Goal: Download file/media

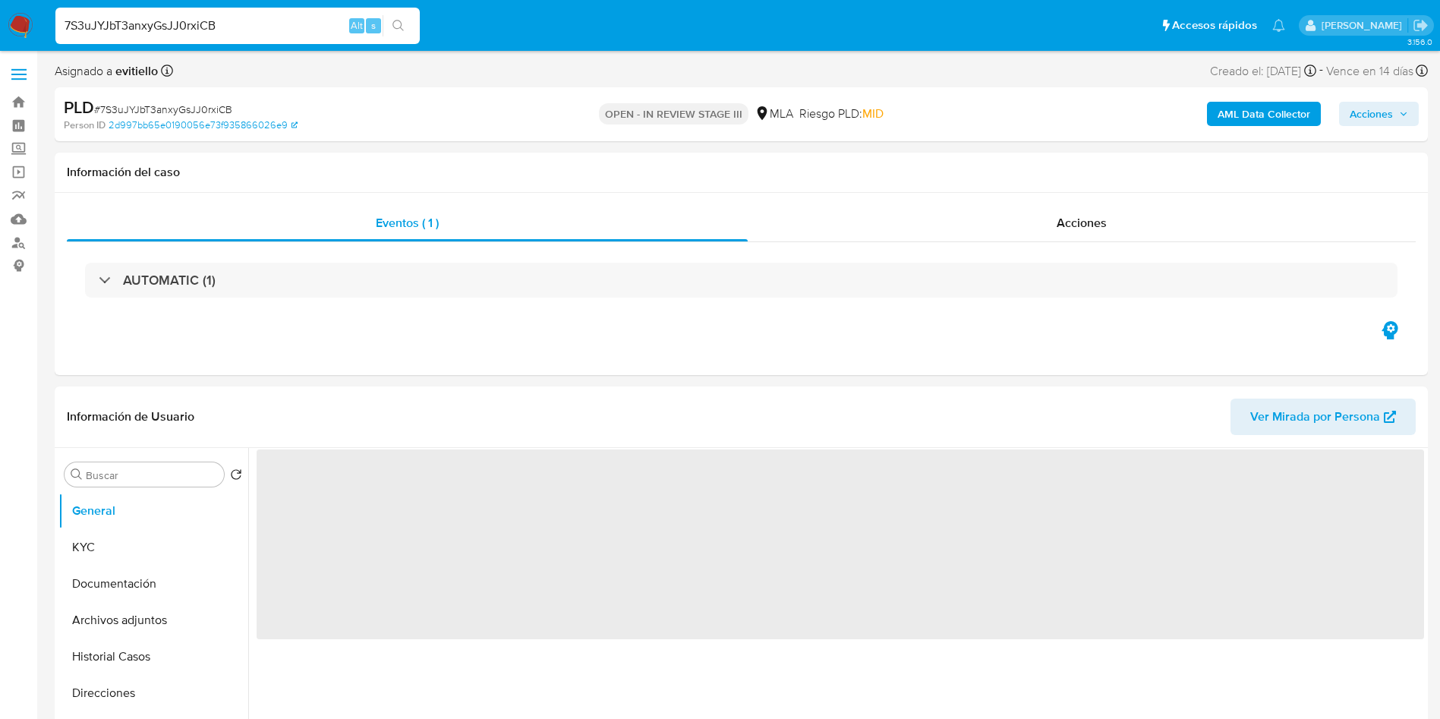
select select "10"
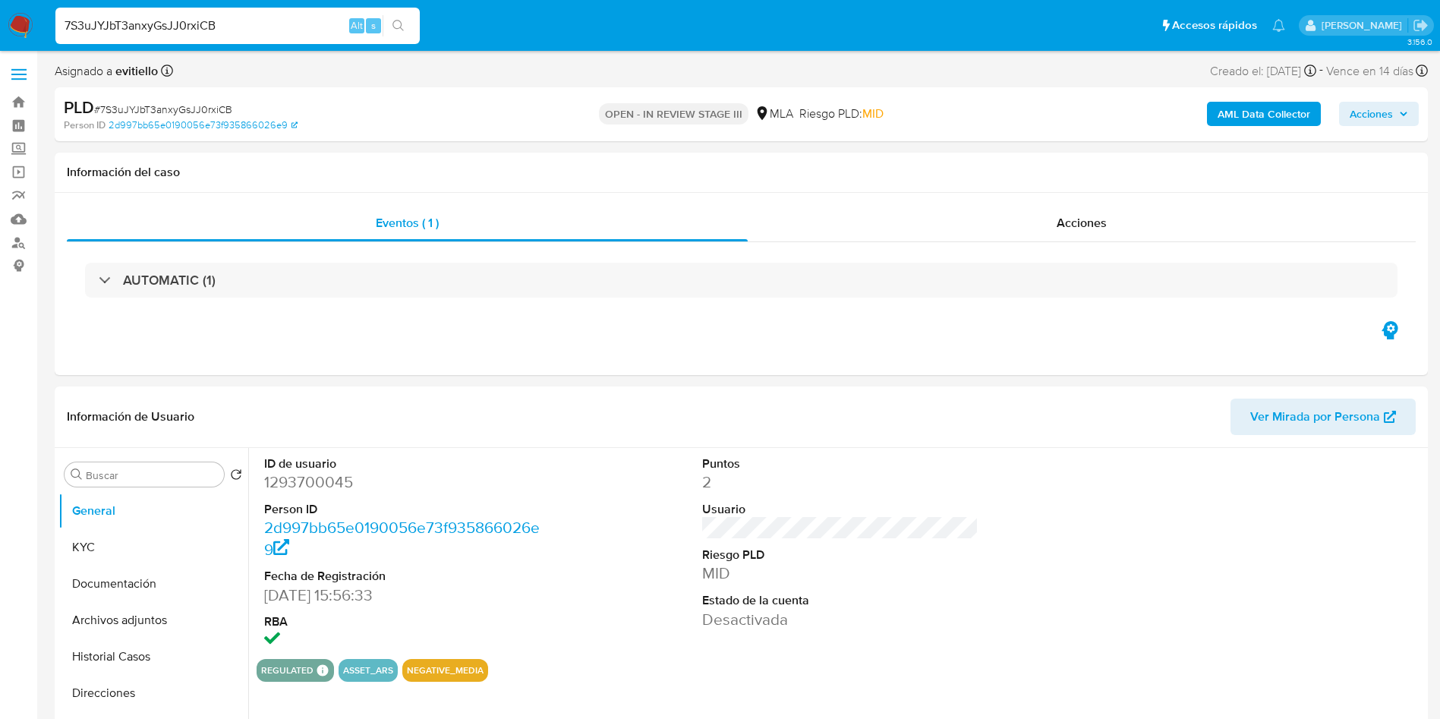
click at [249, 32] on input "7S3uJYJbT3anxyGsJJ0rxiCB" at bounding box center [237, 26] width 364 height 20
click at [176, 478] on input "a" at bounding box center [152, 475] width 132 height 14
type input "arc"
click at [190, 558] on button "Archivos adjuntos" at bounding box center [147, 547] width 178 height 36
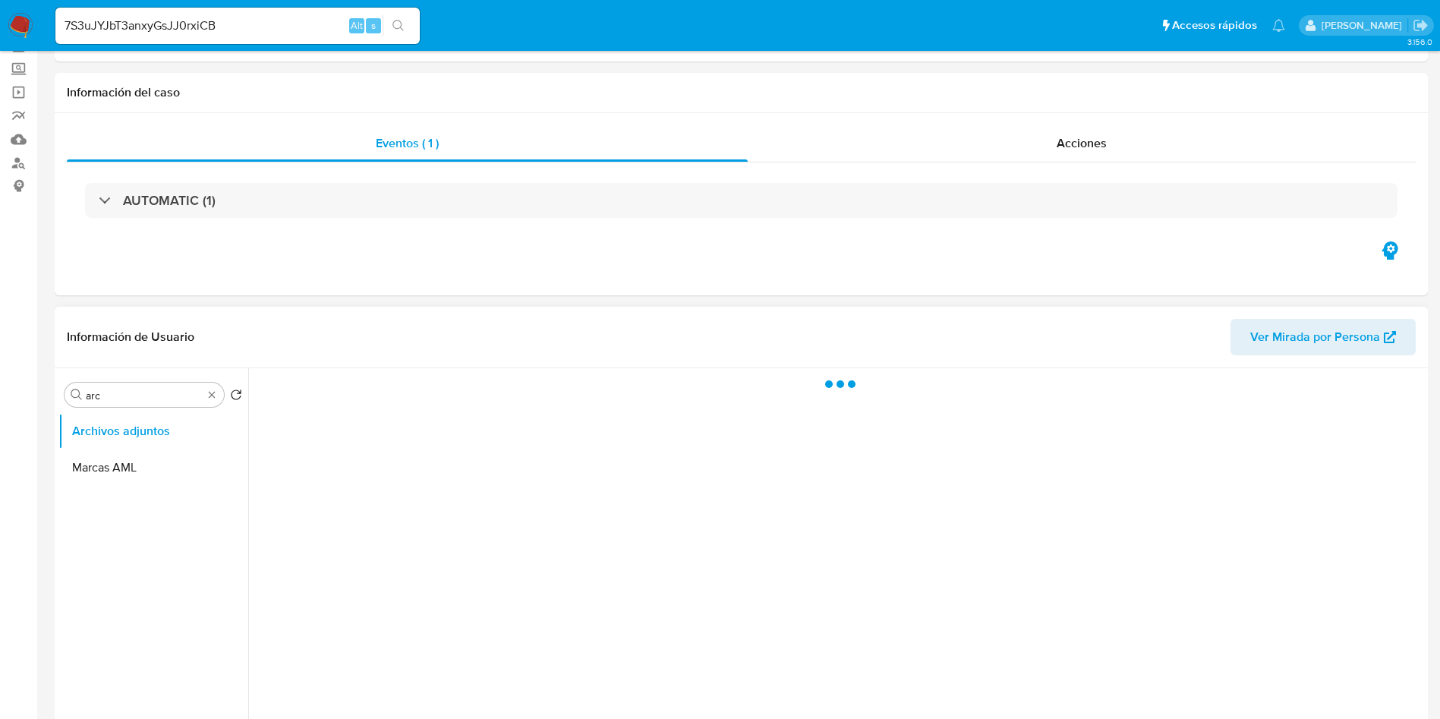
scroll to position [114, 0]
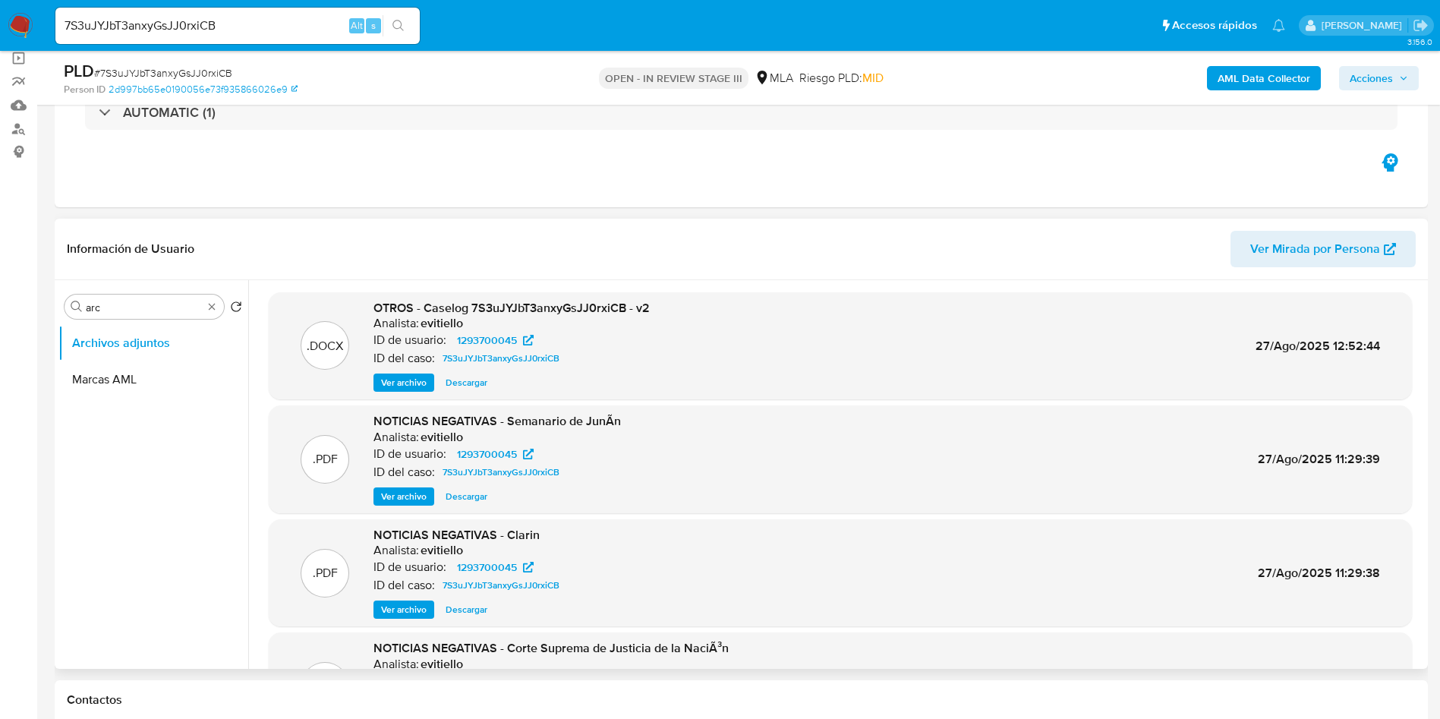
click at [464, 389] on span "Descargar" at bounding box center [466, 382] width 42 height 15
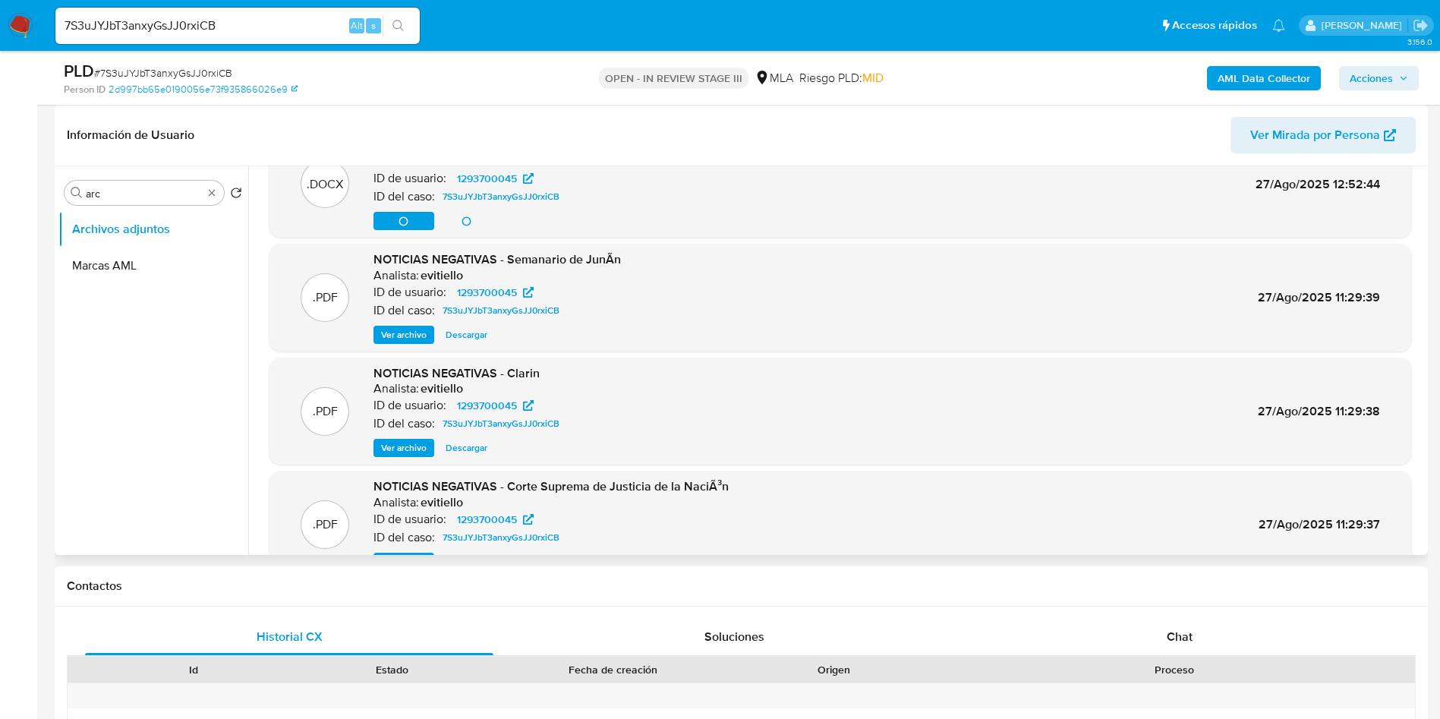
scroll to position [0, 0]
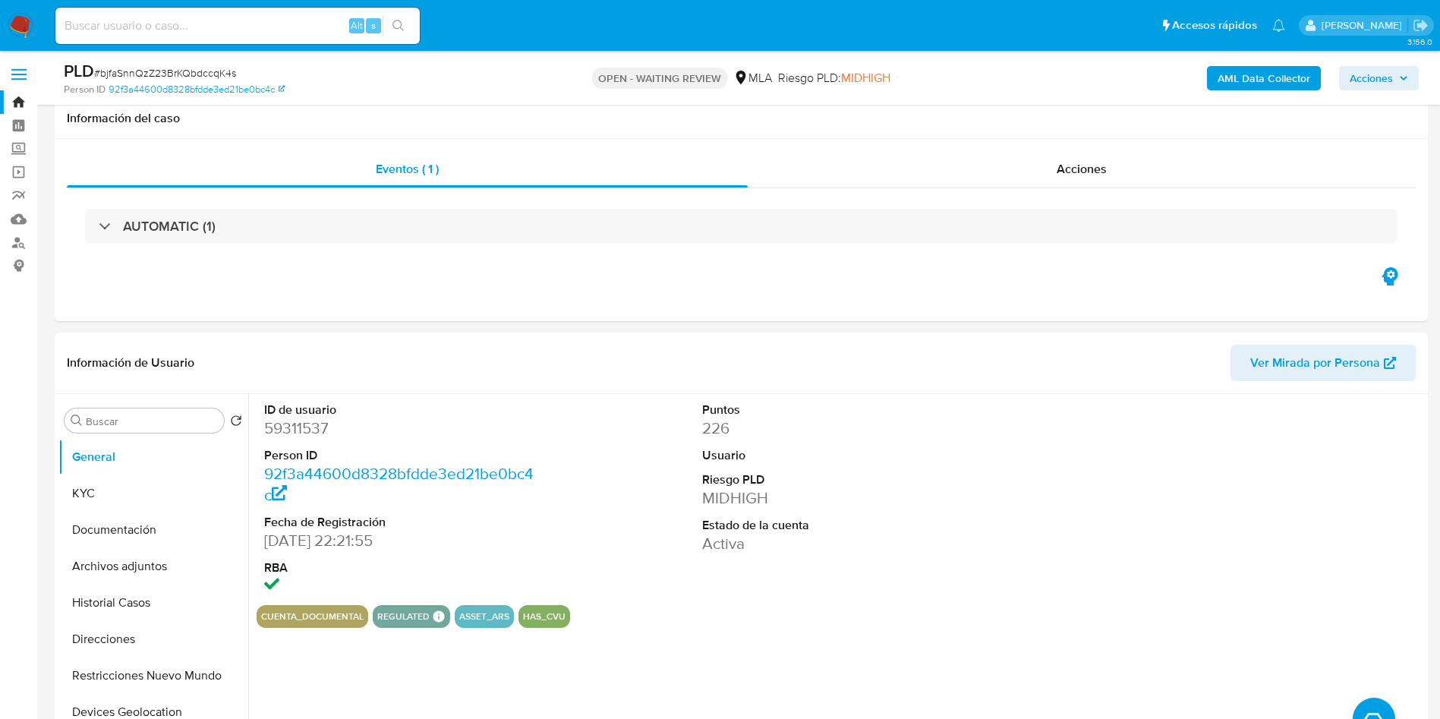
select select "10"
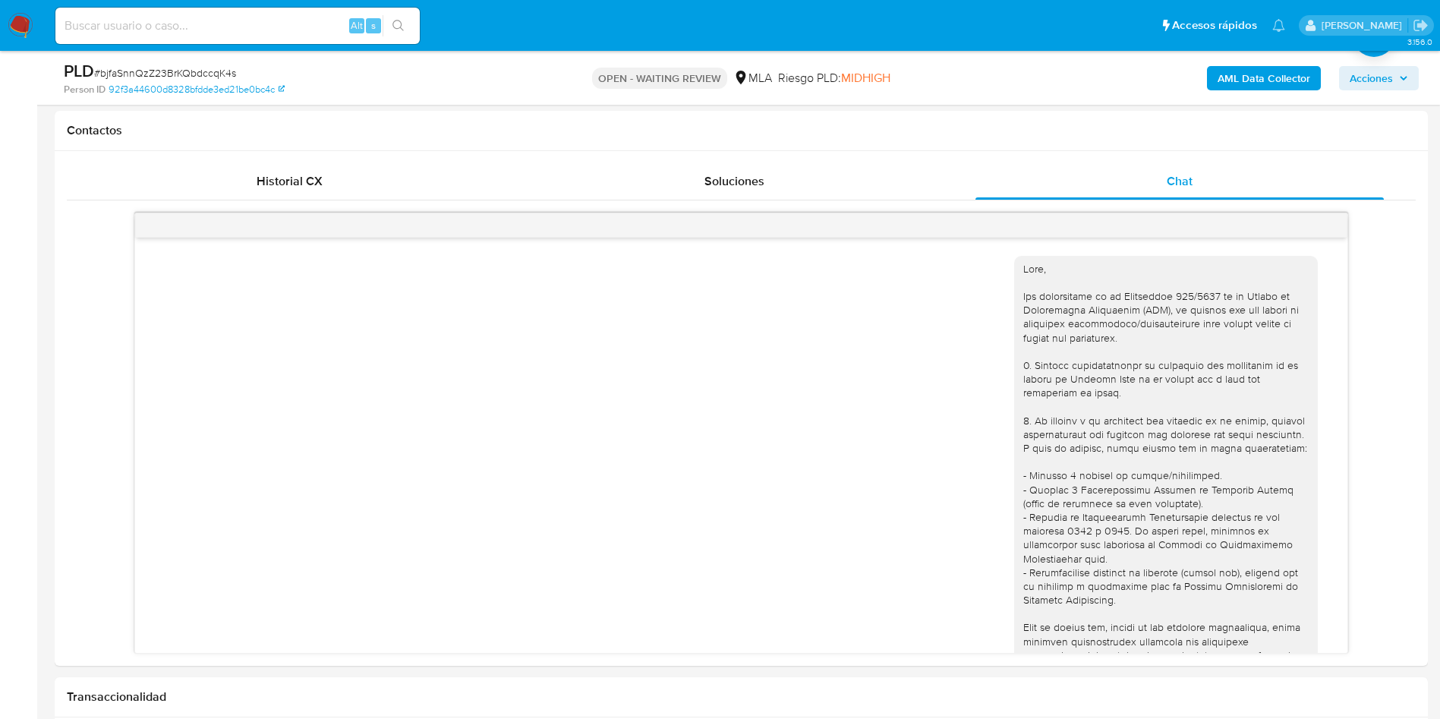
scroll to position [1263, 0]
